Goal: Task Accomplishment & Management: Use online tool/utility

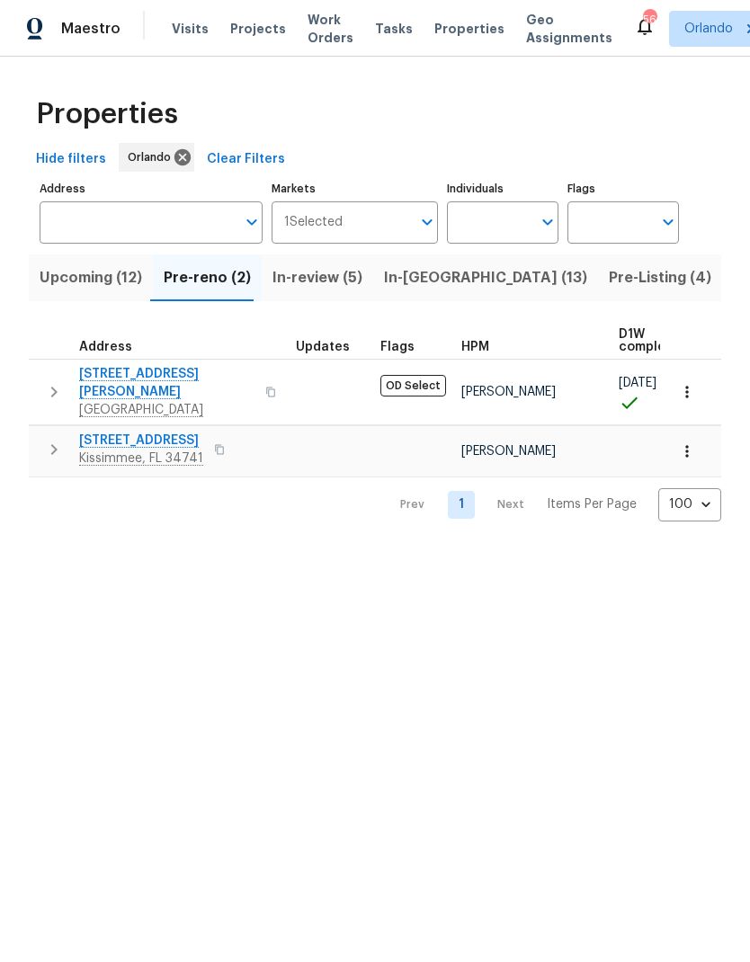
click at [172, 432] on span "2315 Hidden Lake St" at bounding box center [141, 441] width 124 height 18
click at [160, 432] on span "2315 Hidden Lake St" at bounding box center [141, 441] width 124 height 18
click at [693, 444] on icon "button" at bounding box center [687, 451] width 18 height 18
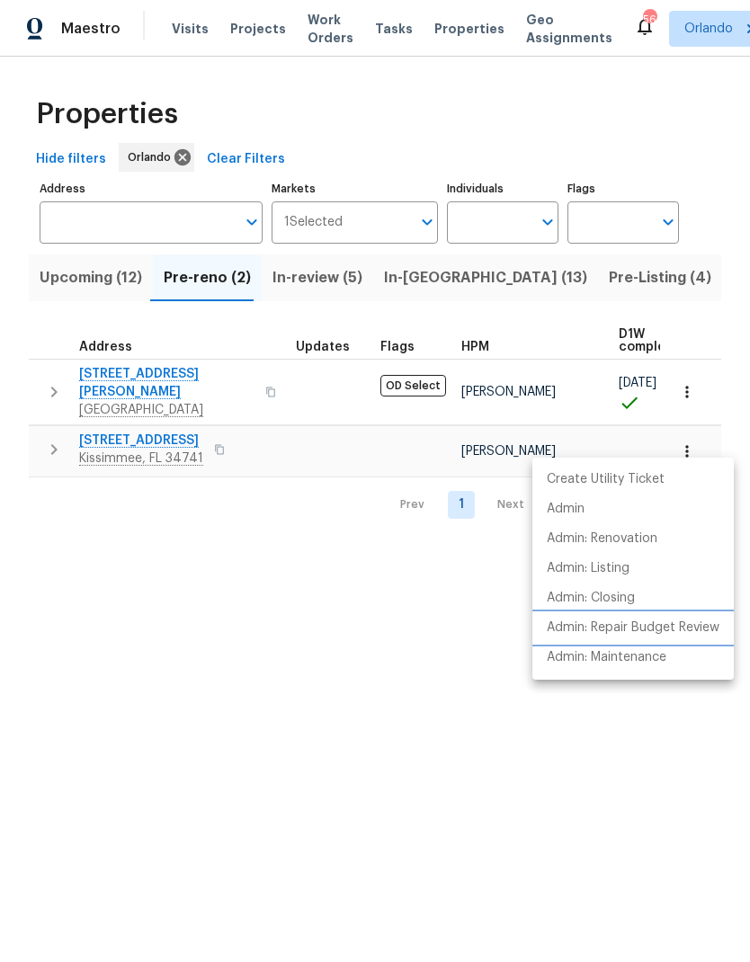
click at [674, 626] on p "Admin: Repair Budget Review" at bounding box center [633, 628] width 173 height 19
click at [638, 125] on div at bounding box center [375, 481] width 750 height 962
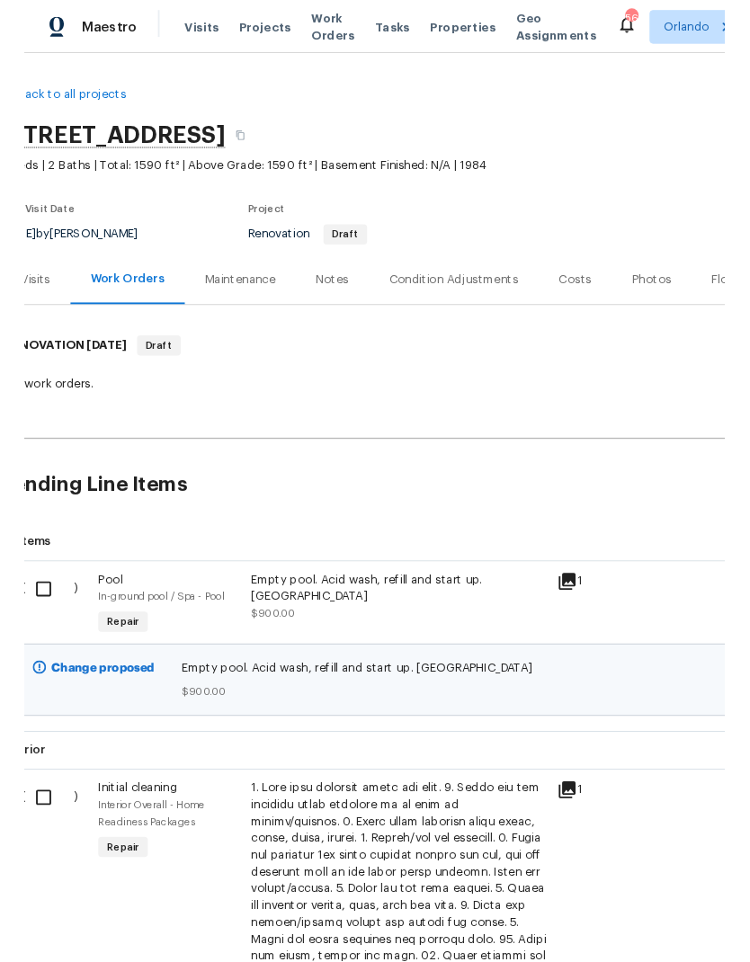
scroll to position [0, 28]
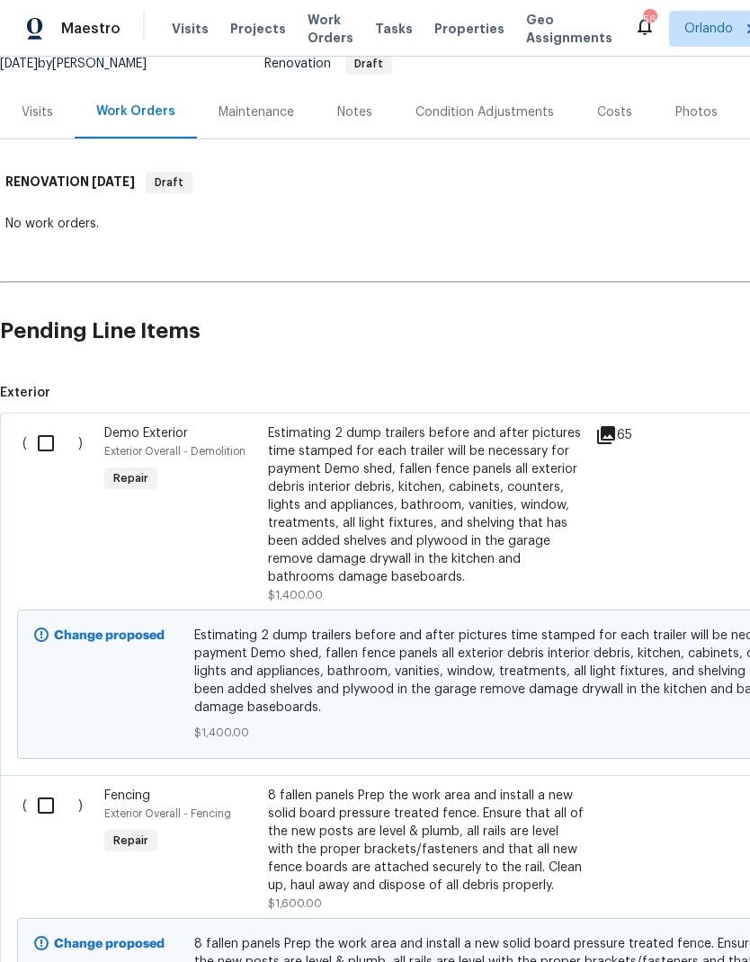
scroll to position [187, 0]
click at [58, 441] on input "checkbox" at bounding box center [52, 443] width 51 height 38
checkbox input "true"
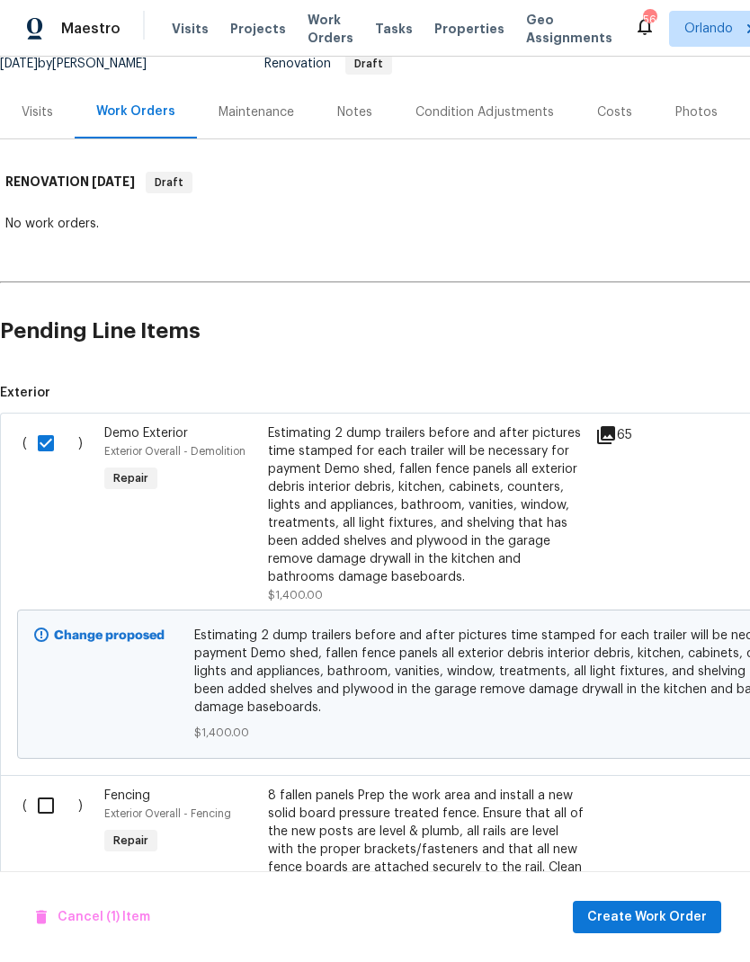
click at [49, 803] on input "checkbox" at bounding box center [52, 806] width 51 height 38
checkbox input "true"
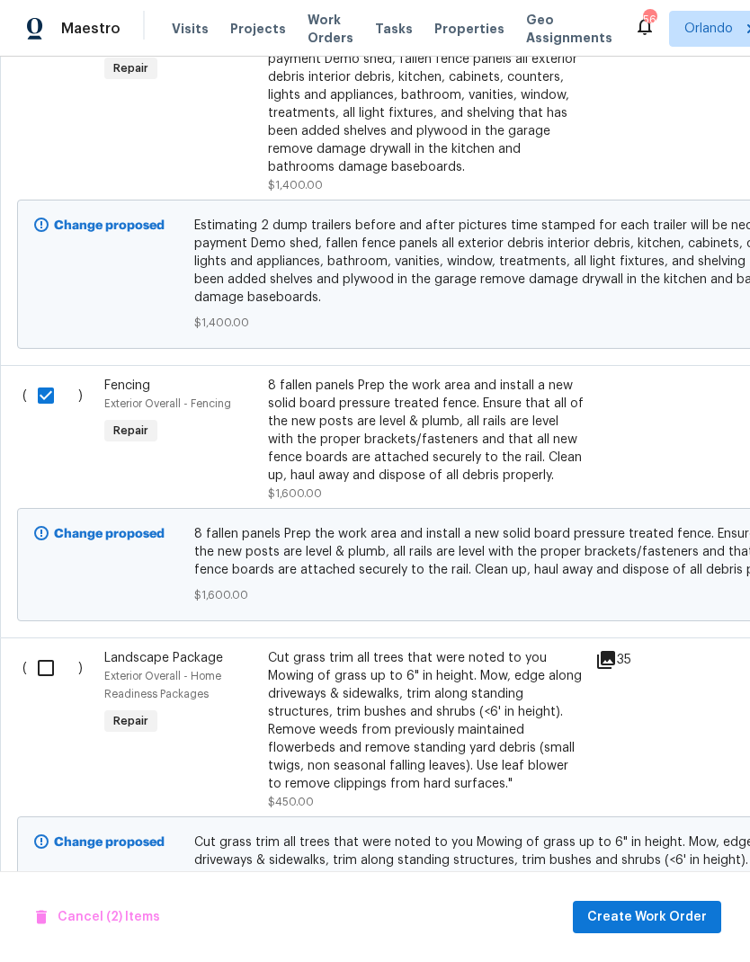
scroll to position [603, 0]
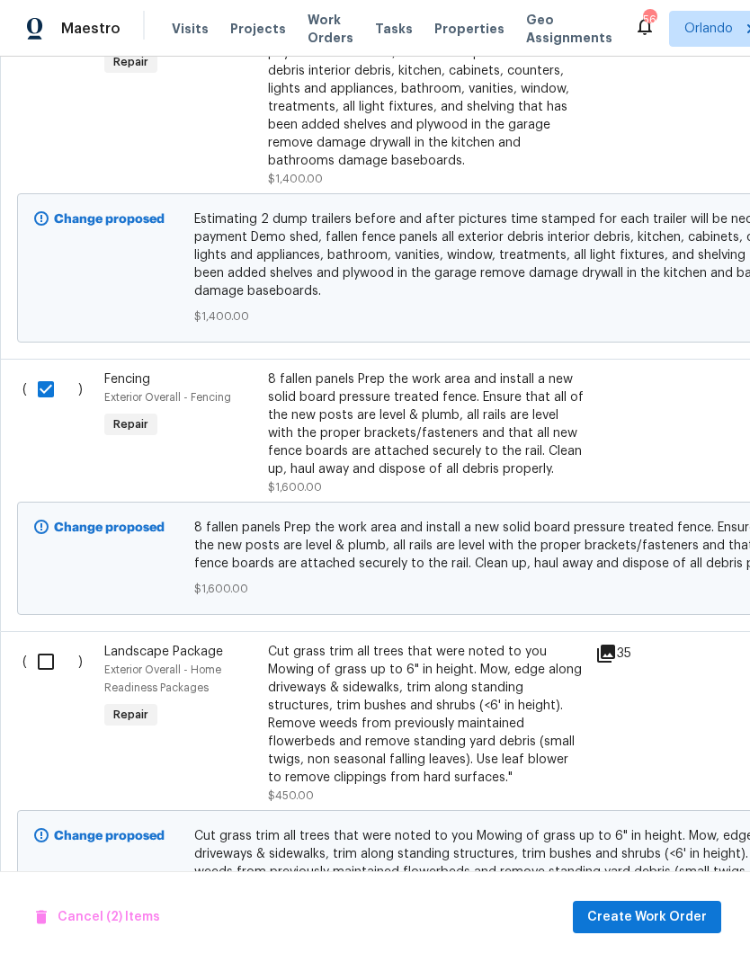
click at [58, 666] on input "checkbox" at bounding box center [52, 662] width 51 height 38
checkbox input "true"
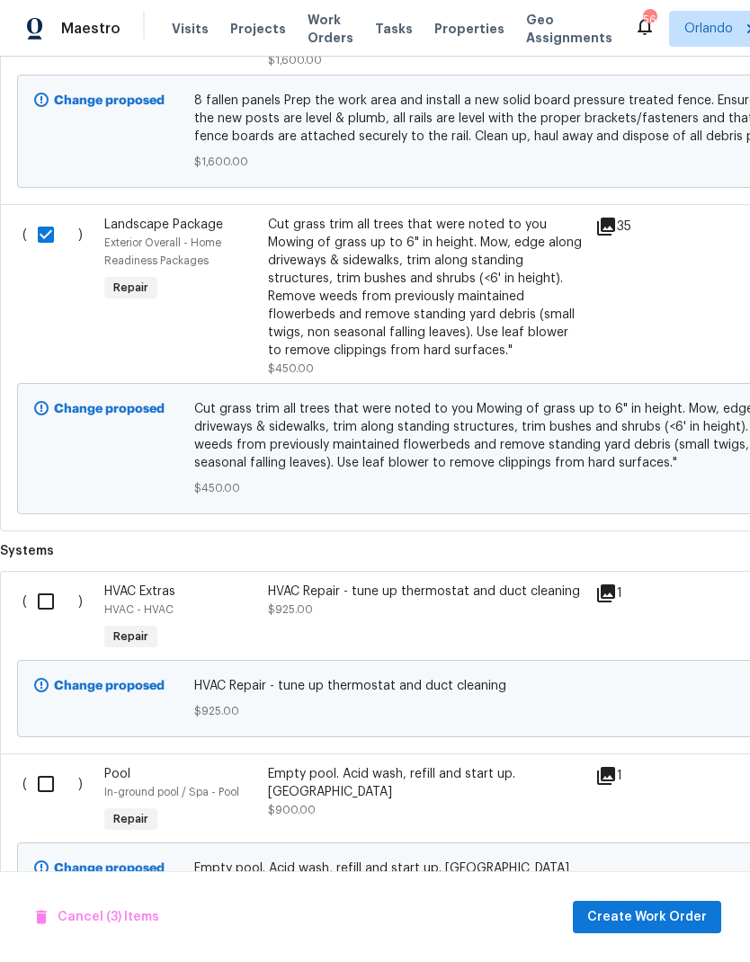
scroll to position [1029, 0]
click at [682, 918] on span "Create Work Order" at bounding box center [647, 917] width 120 height 22
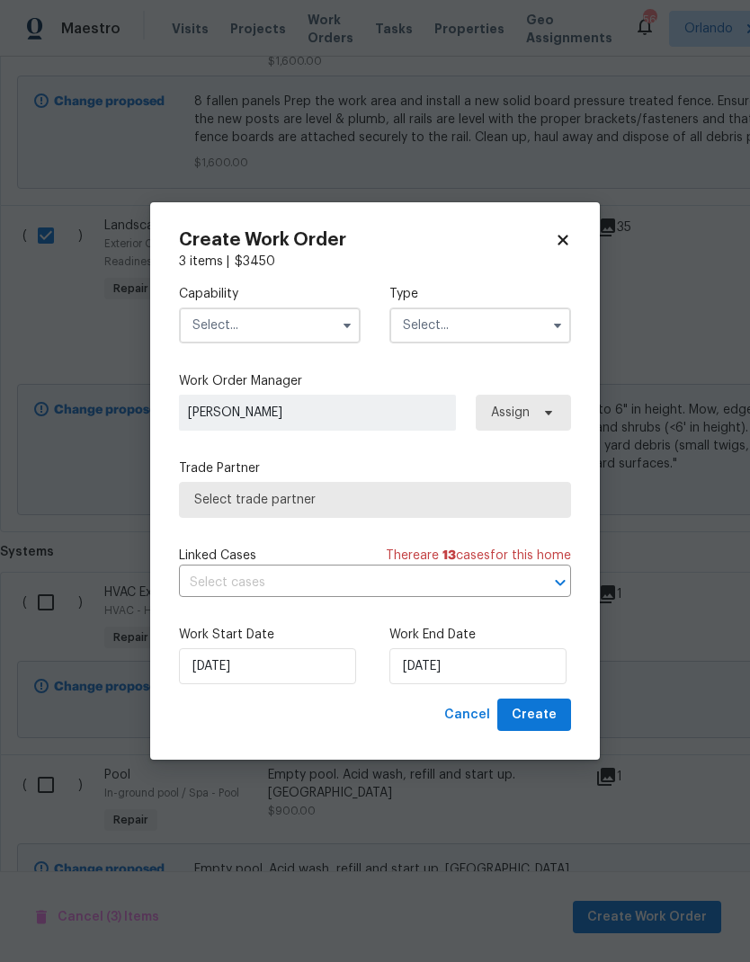
click at [320, 340] on input "text" at bounding box center [270, 325] width 182 height 36
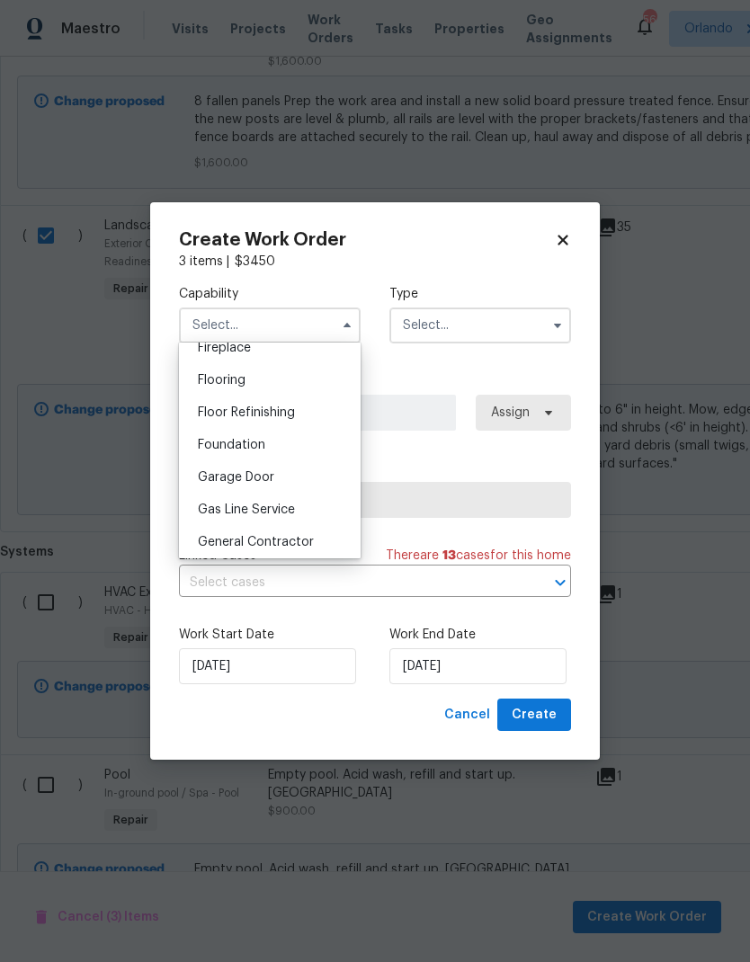
click at [312, 537] on div "General Contractor" at bounding box center [269, 542] width 173 height 32
type input "General Contractor"
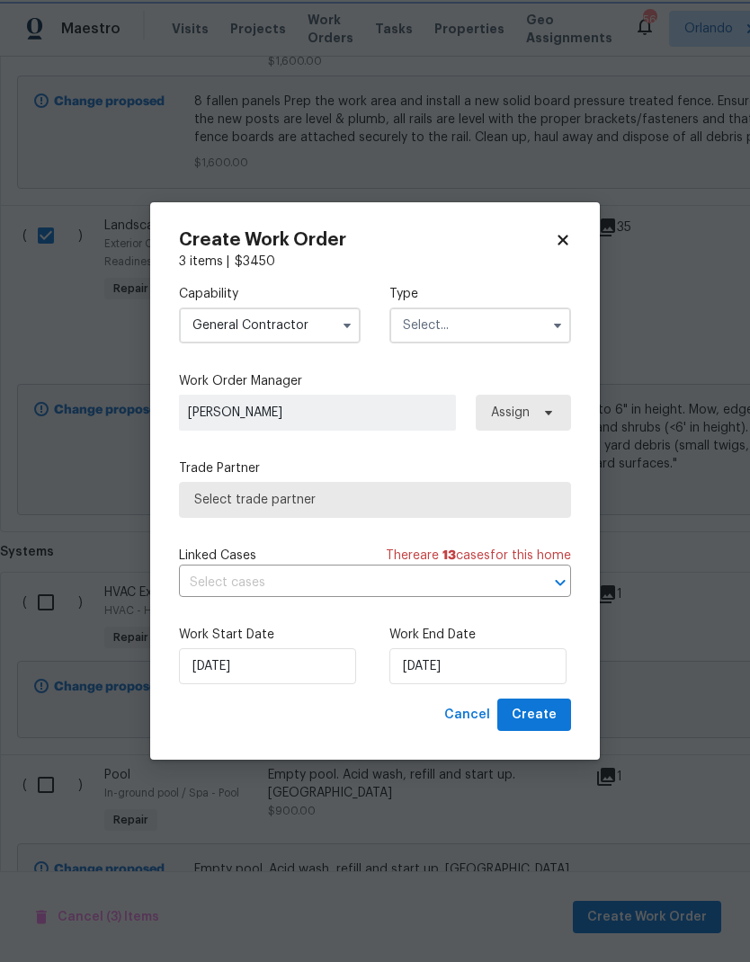
scroll to position [717, 0]
click at [548, 330] on button "button" at bounding box center [558, 326] width 22 height 22
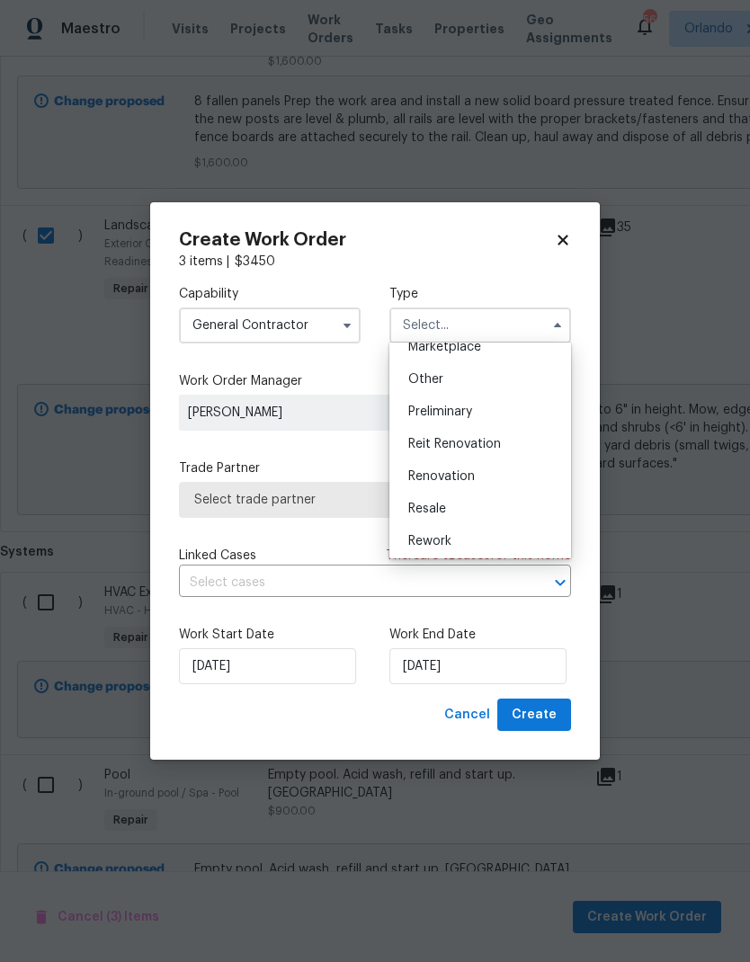
scroll to position [339, 0]
click at [507, 476] on div "Renovation" at bounding box center [480, 477] width 173 height 32
type input "Renovation"
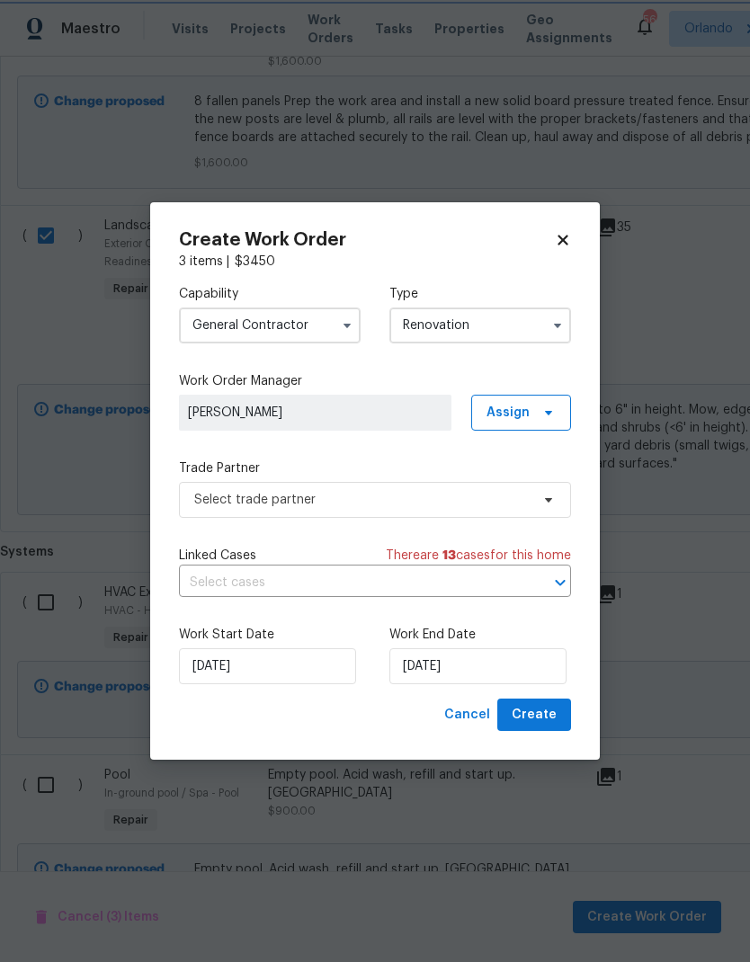
scroll to position [0, 0]
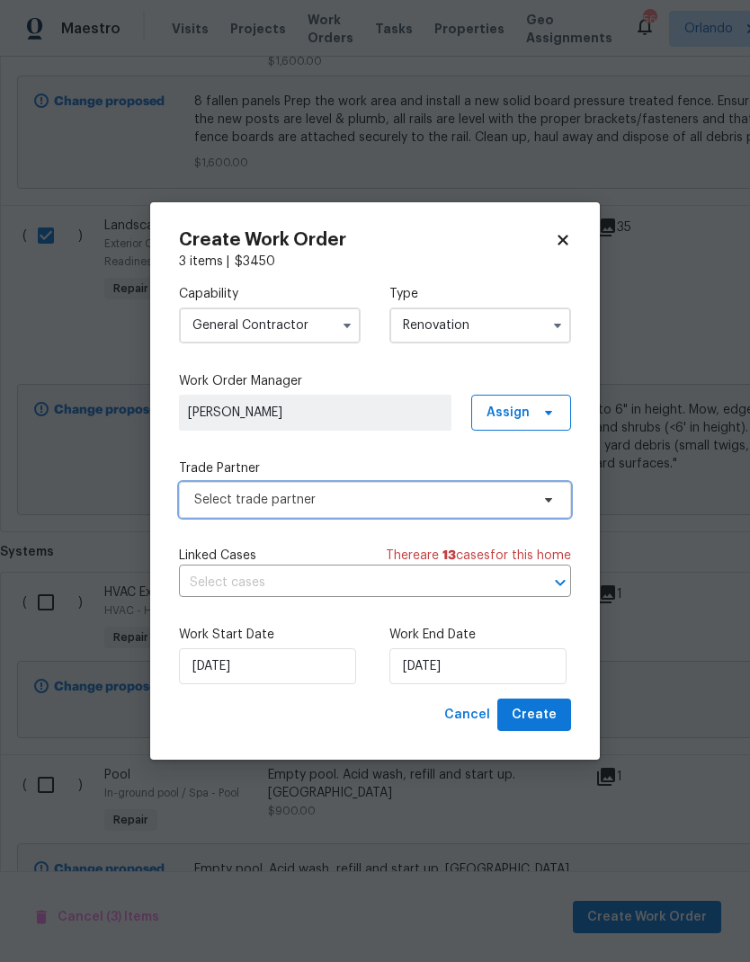
click at [549, 512] on span "Select trade partner" at bounding box center [375, 500] width 392 height 36
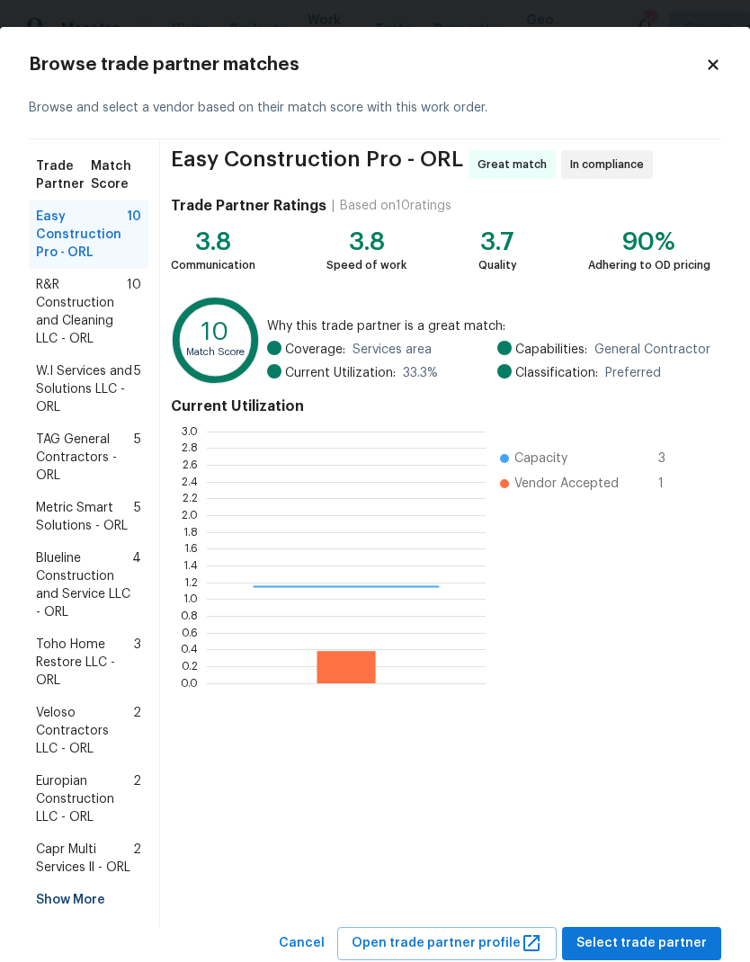
scroll to position [252, 279]
click at [120, 298] on span "R&R Construction and Cleaning LLC - ORL" at bounding box center [81, 312] width 91 height 72
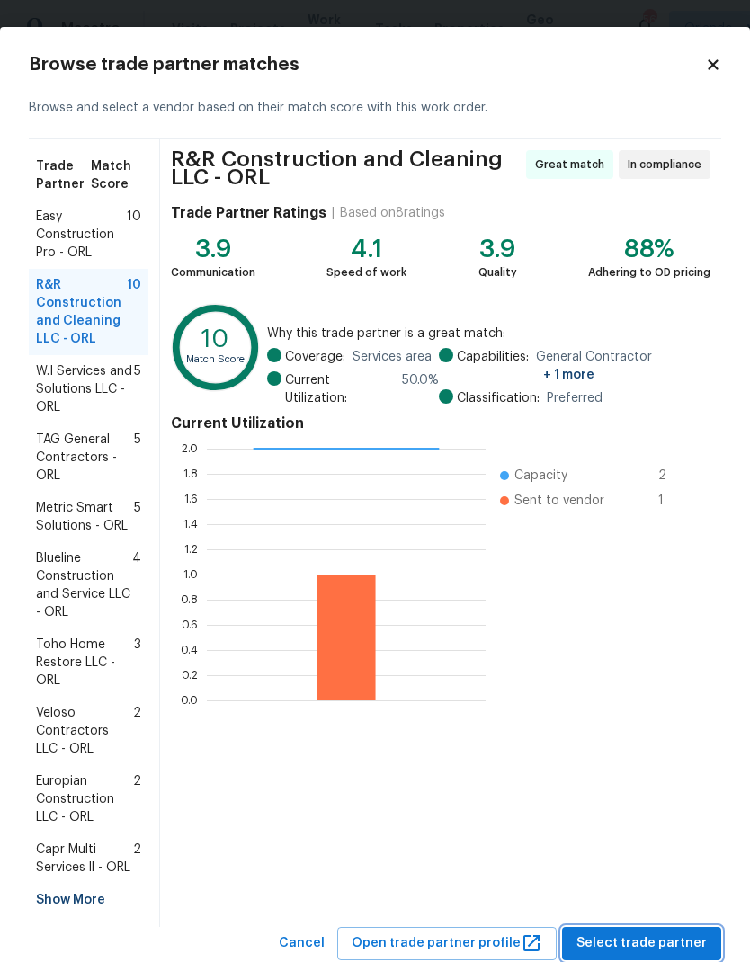
click at [682, 930] on button "Select trade partner" at bounding box center [641, 943] width 159 height 33
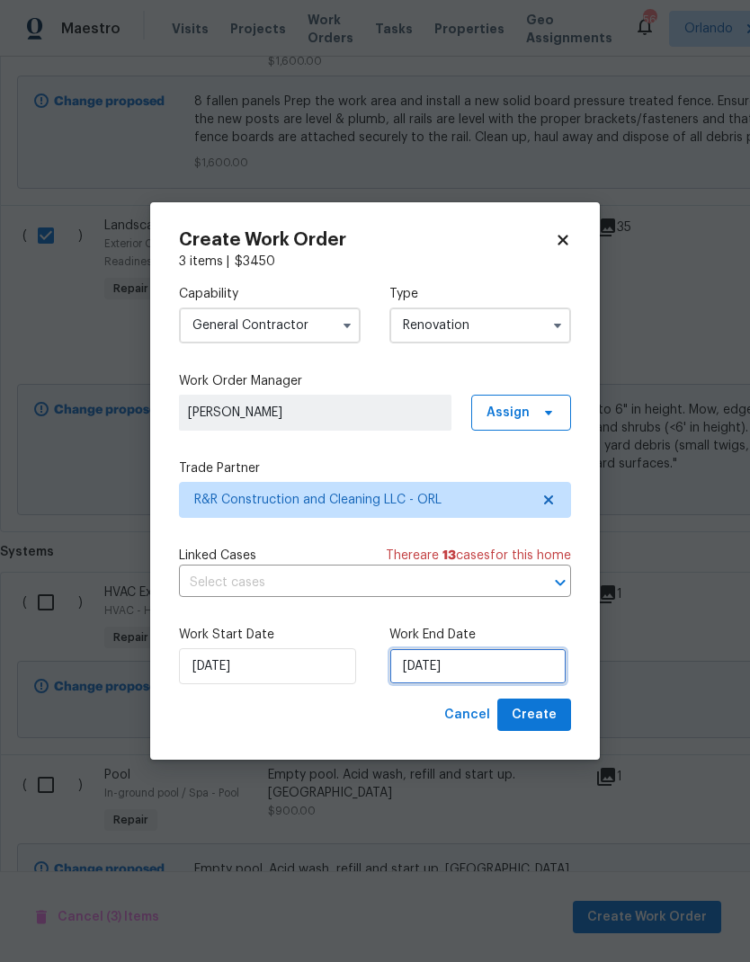
click at [493, 661] on input "[DATE]" at bounding box center [477, 666] width 177 height 36
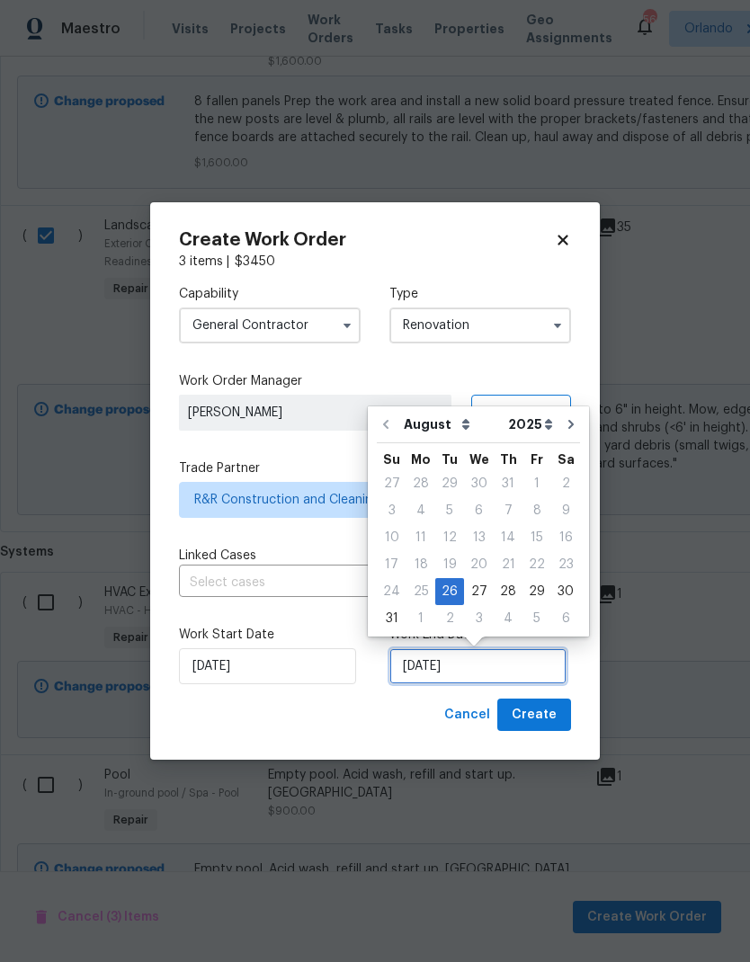
scroll to position [7, 0]
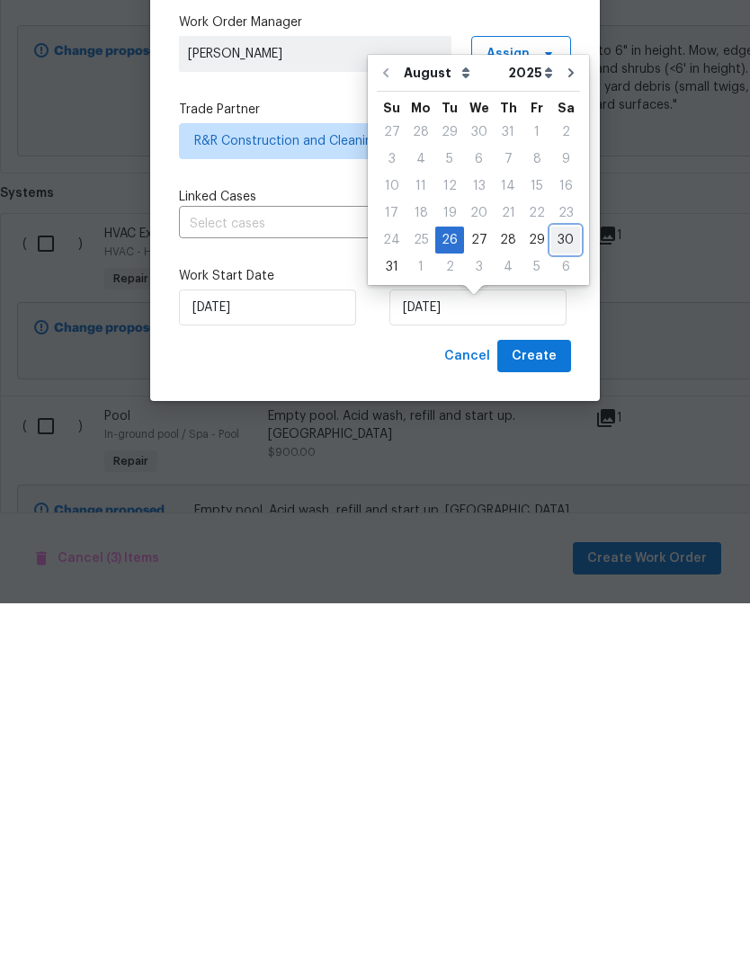
click at [563, 586] on div "30" at bounding box center [565, 598] width 29 height 25
type input "8/30/2025"
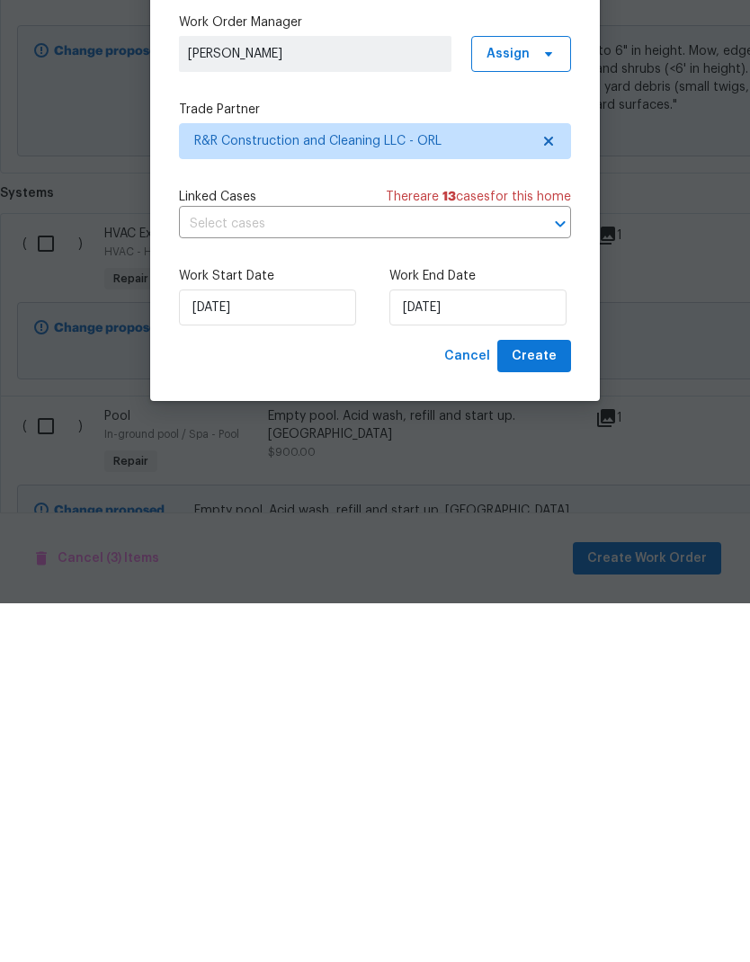
scroll to position [72, 0]
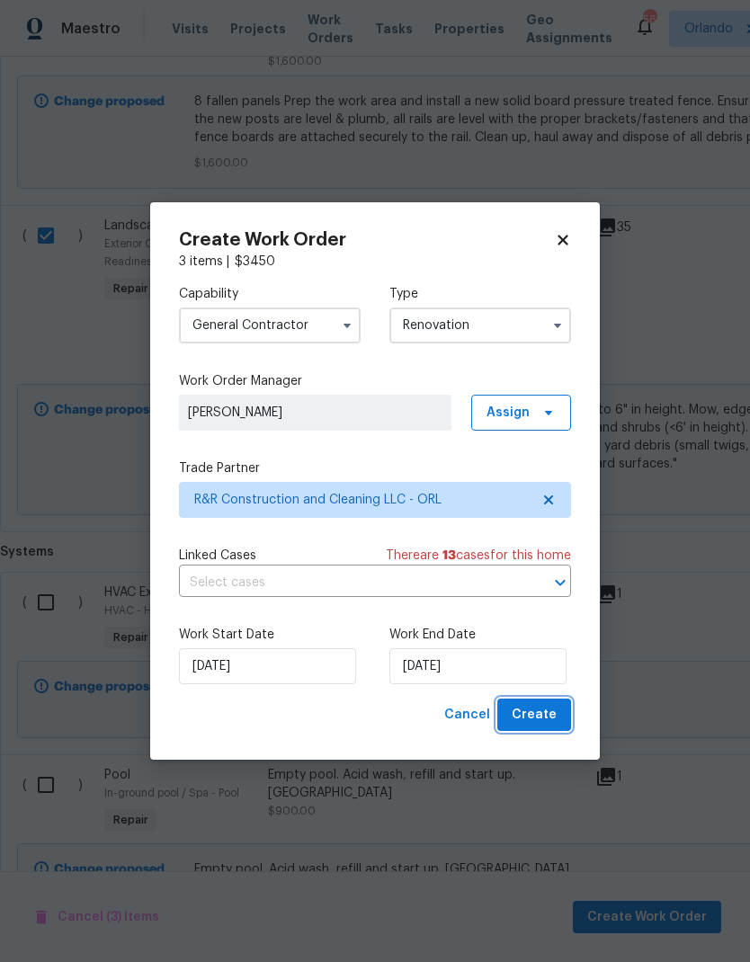
click at [554, 711] on span "Create" at bounding box center [534, 715] width 45 height 22
